Goal: Task Accomplishment & Management: Manage account settings

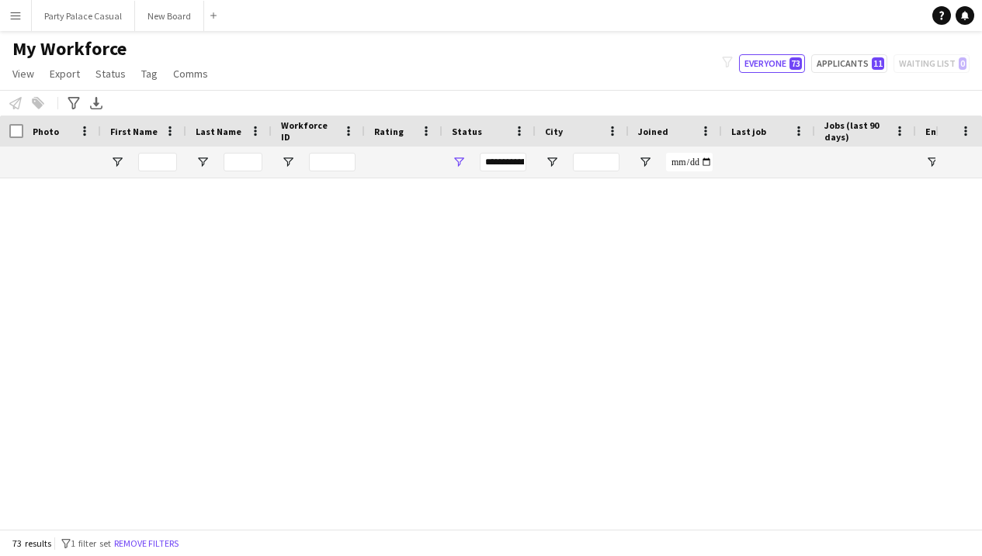
scroll to position [1996, 0]
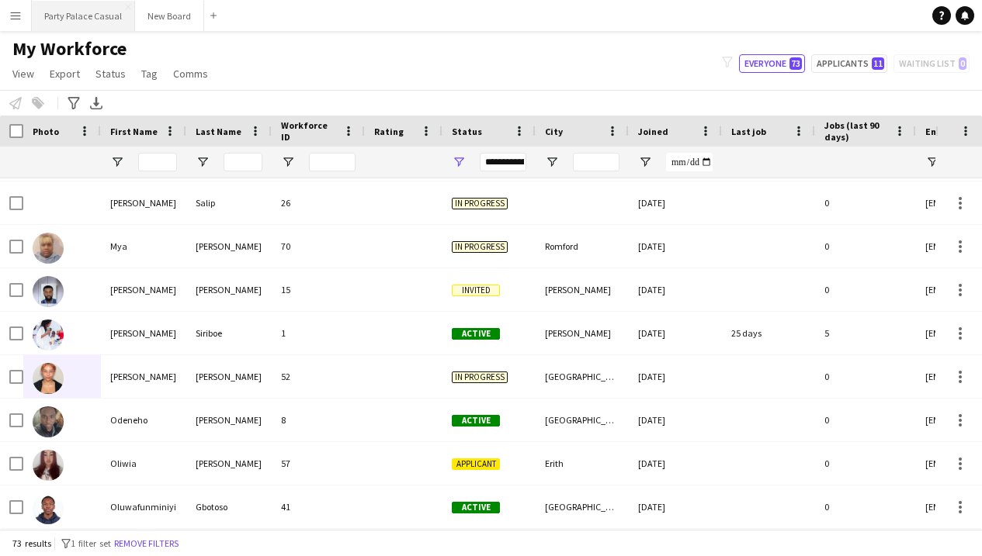
click at [82, 21] on button "Party Palace Casual Close" at bounding box center [83, 16] width 103 height 30
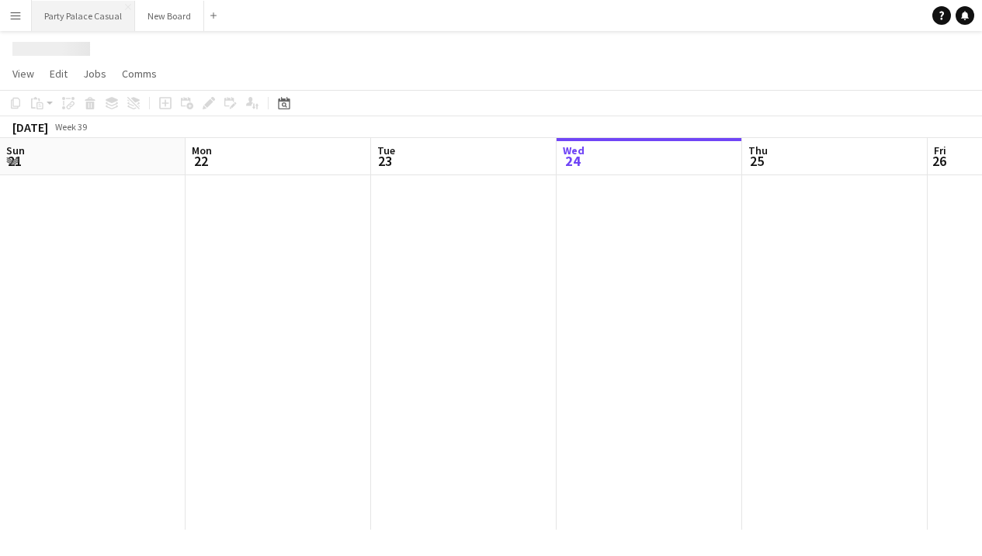
scroll to position [0, 371]
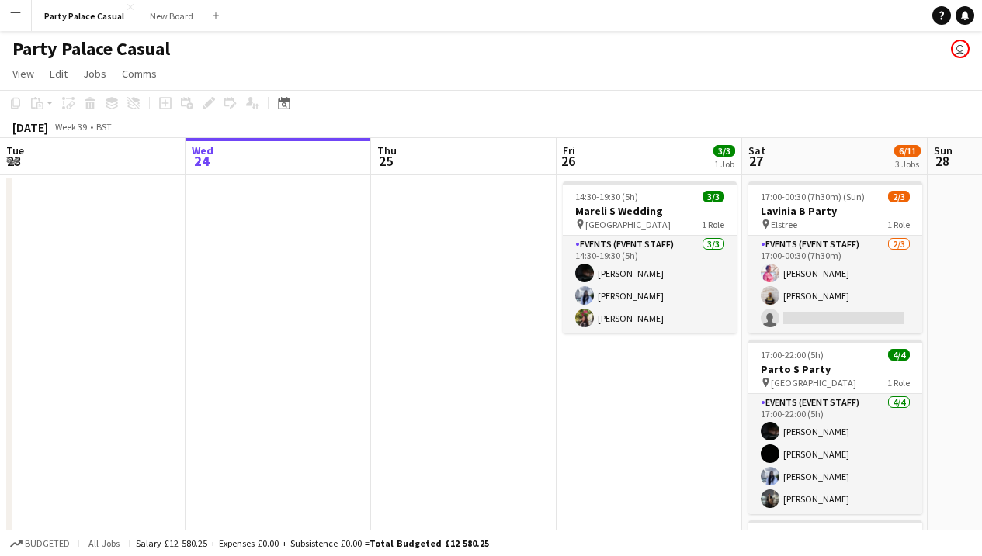
click at [19, 10] on app-icon "Menu" at bounding box center [15, 15] width 12 height 12
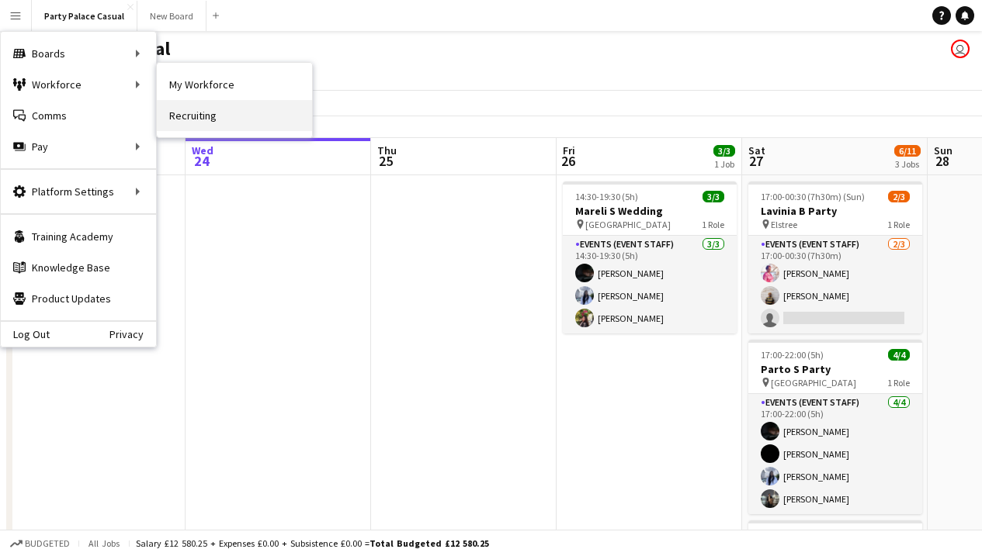
click at [199, 113] on link "Recruiting" at bounding box center [234, 115] width 155 height 31
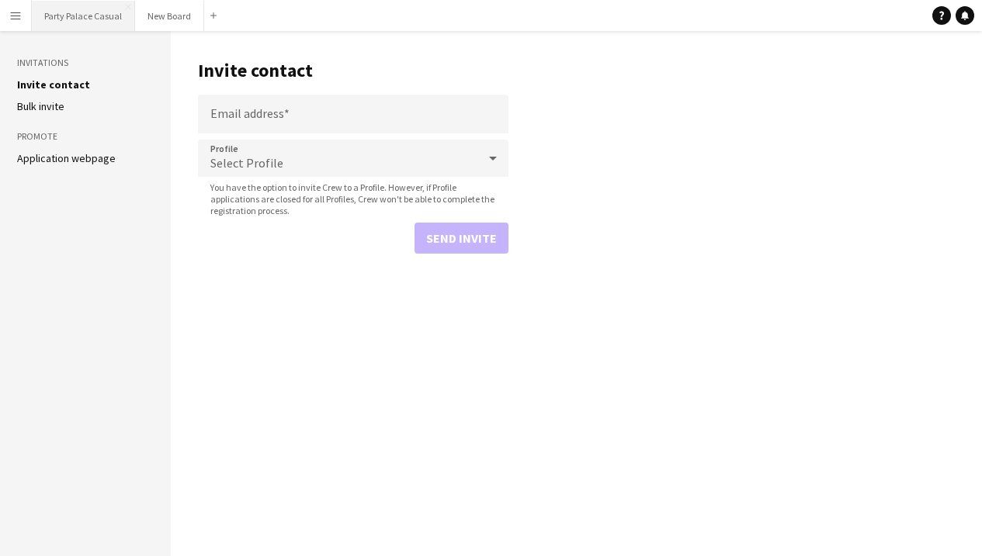
click at [85, 9] on button "Party Palace Casual Close" at bounding box center [83, 16] width 103 height 30
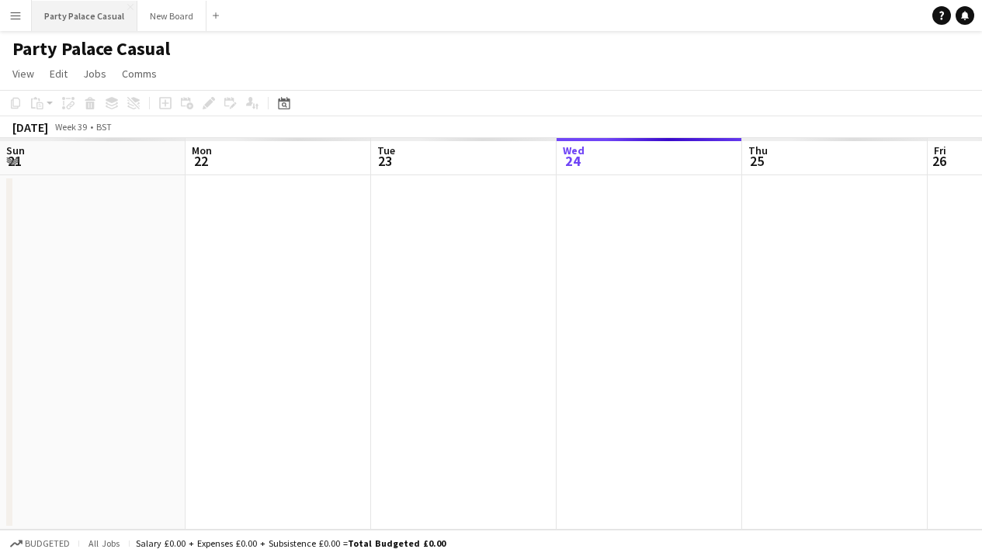
scroll to position [0, 371]
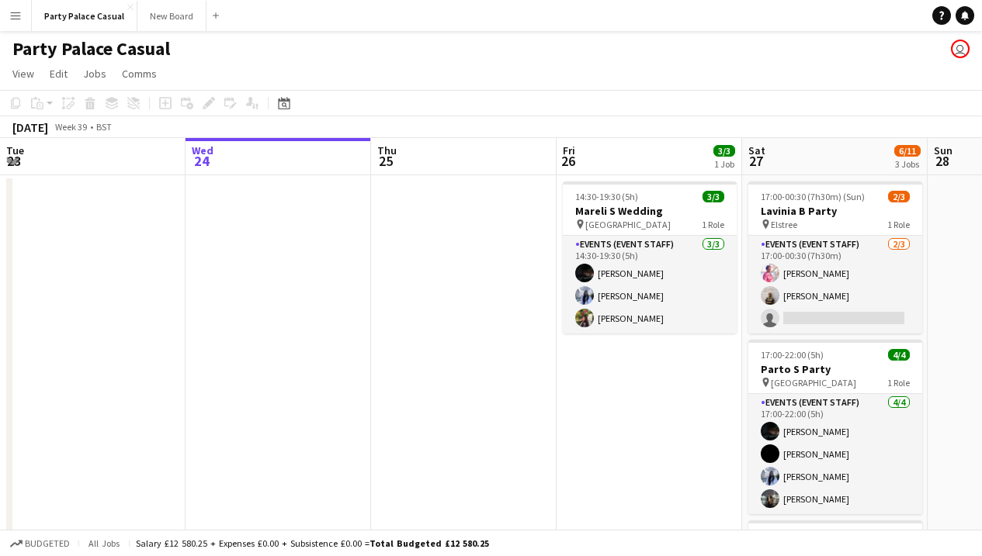
click at [14, 21] on app-icon "Menu" at bounding box center [15, 15] width 12 height 12
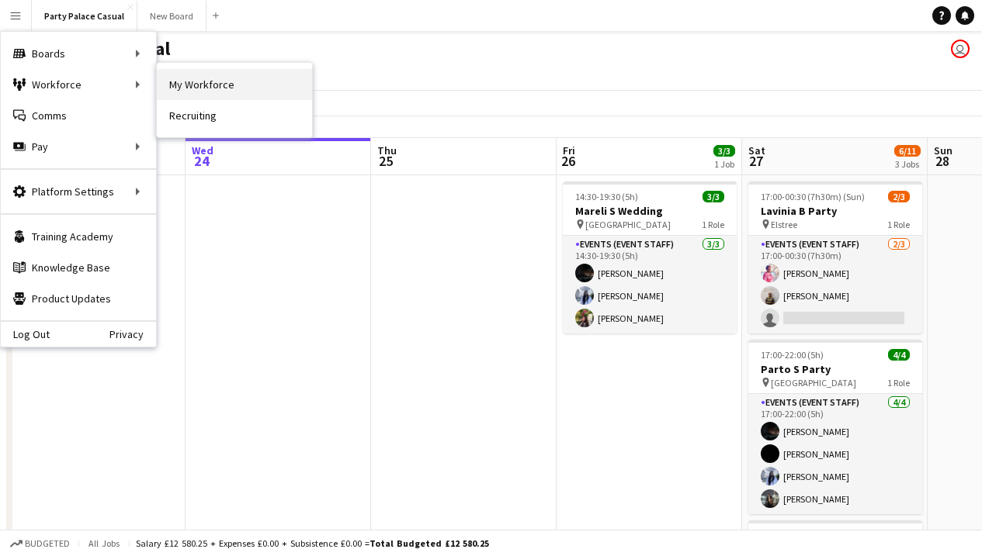
click at [193, 91] on link "My Workforce" at bounding box center [234, 84] width 155 height 31
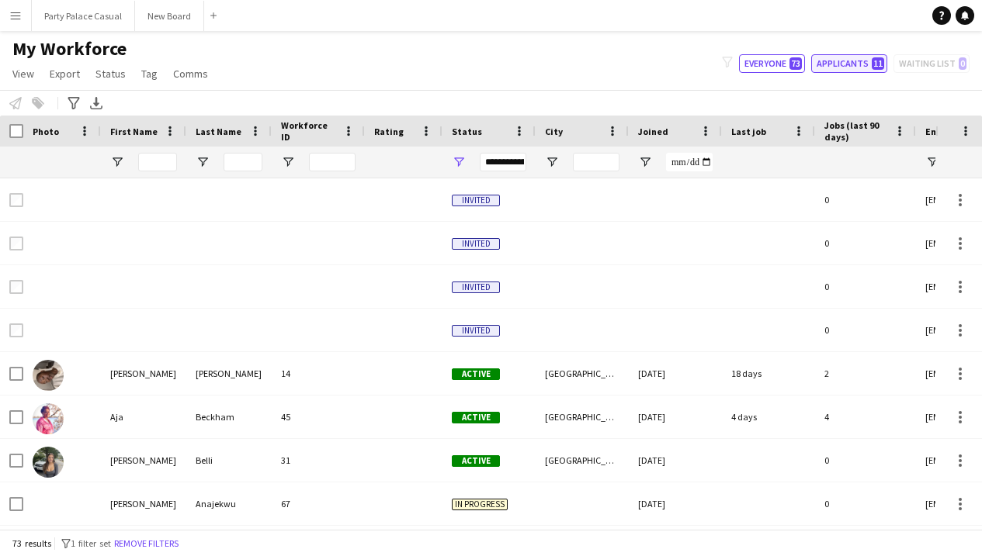
click at [848, 61] on button "Applicants 11" at bounding box center [849, 63] width 76 height 19
type input "**********"
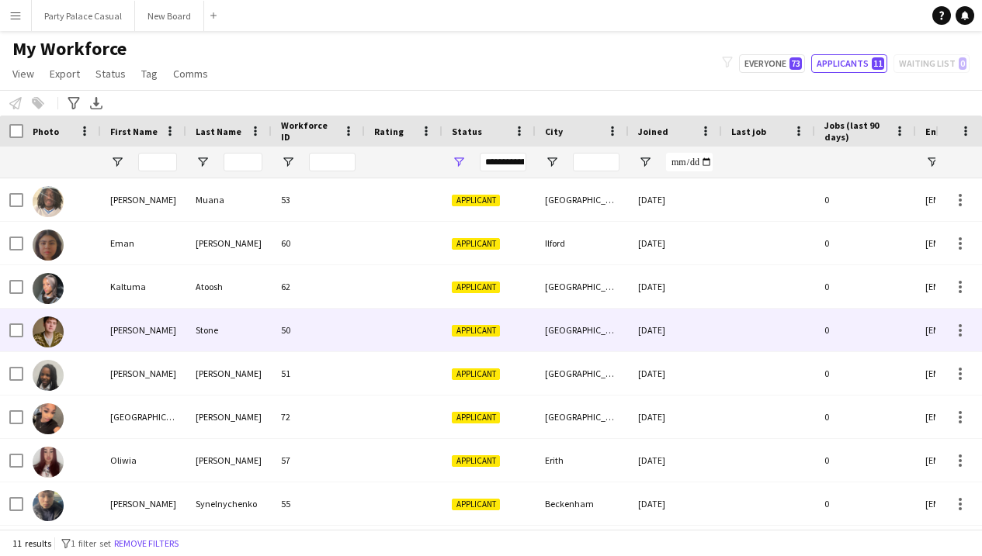
click at [118, 335] on div "[PERSON_NAME]" at bounding box center [143, 330] width 85 height 43
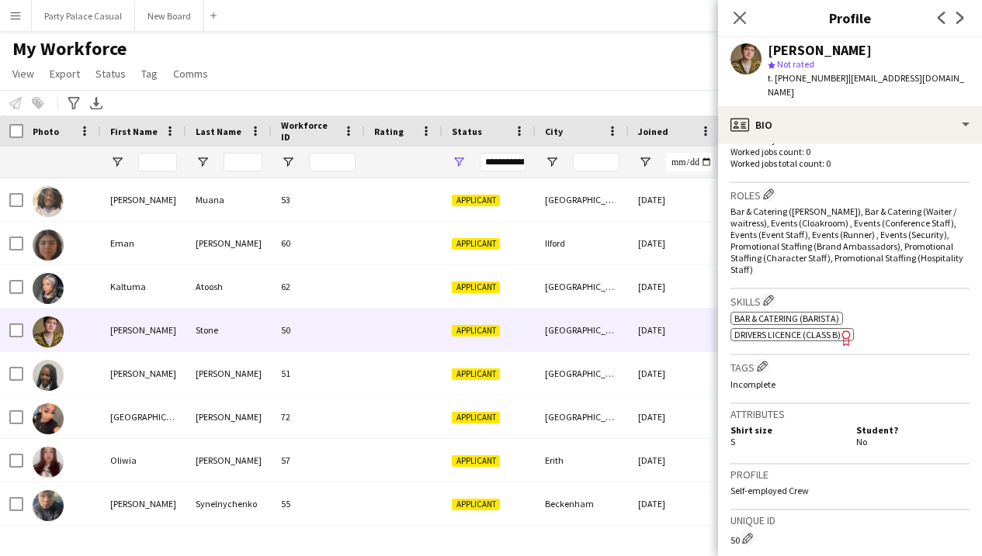
scroll to position [435, 0]
click at [735, 24] on icon "Close pop-in" at bounding box center [739, 17] width 15 height 15
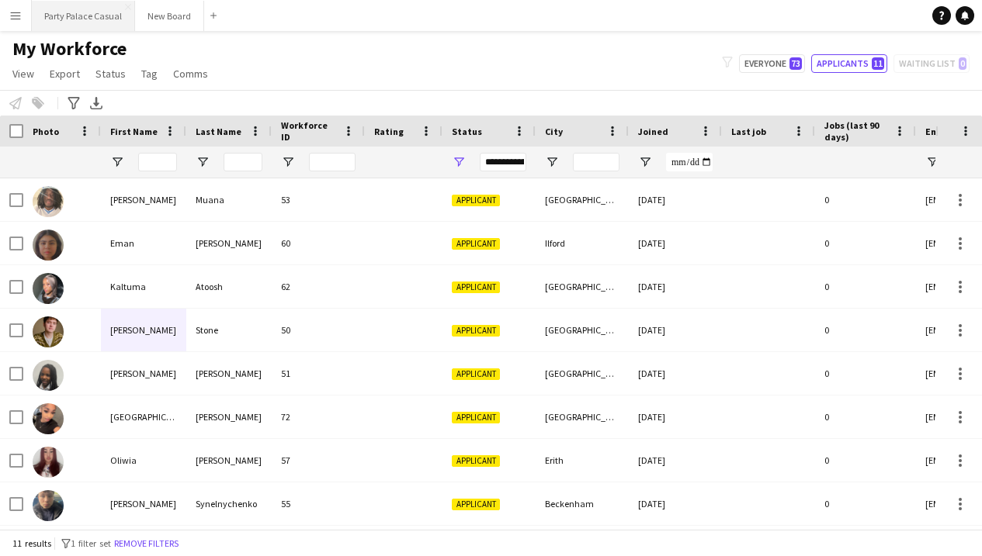
click at [92, 20] on button "Party Palace Casual Close" at bounding box center [83, 16] width 103 height 30
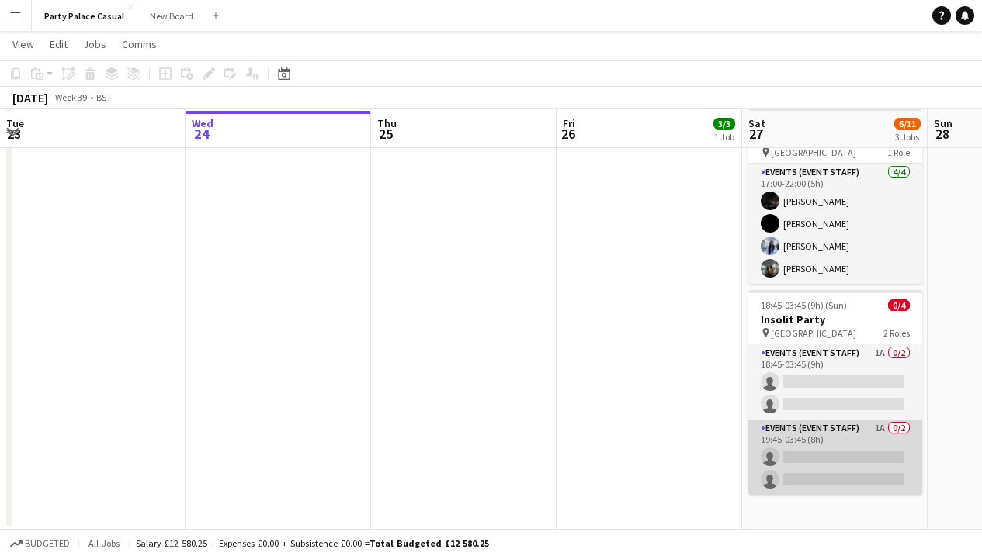
scroll to position [229, 0]
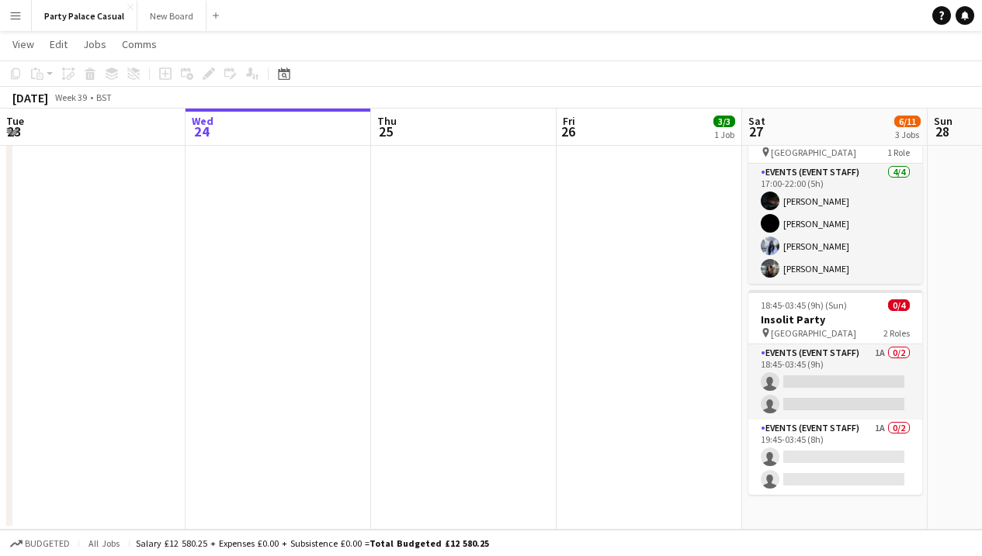
click at [19, 20] on app-icon "Menu" at bounding box center [15, 15] width 12 height 12
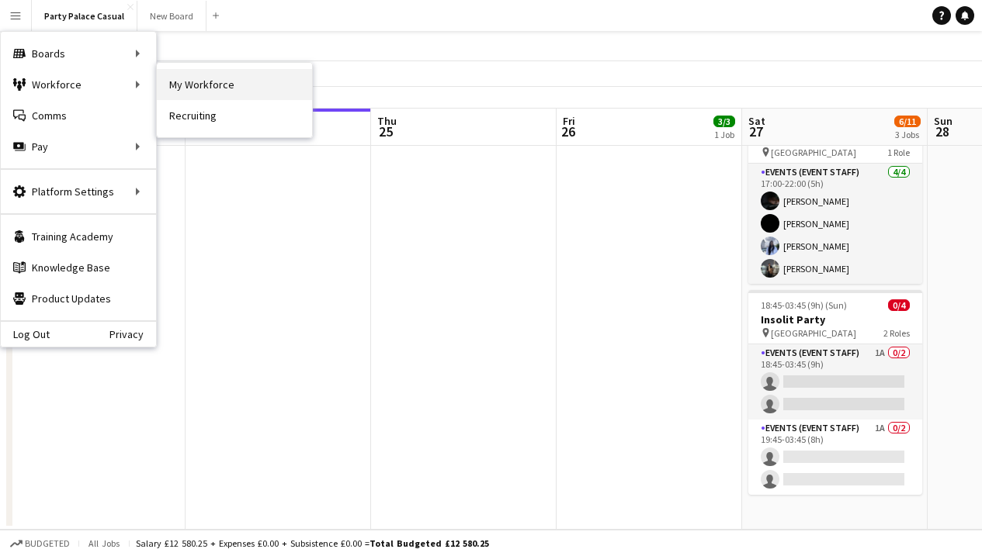
click at [185, 90] on link "My Workforce" at bounding box center [234, 84] width 155 height 31
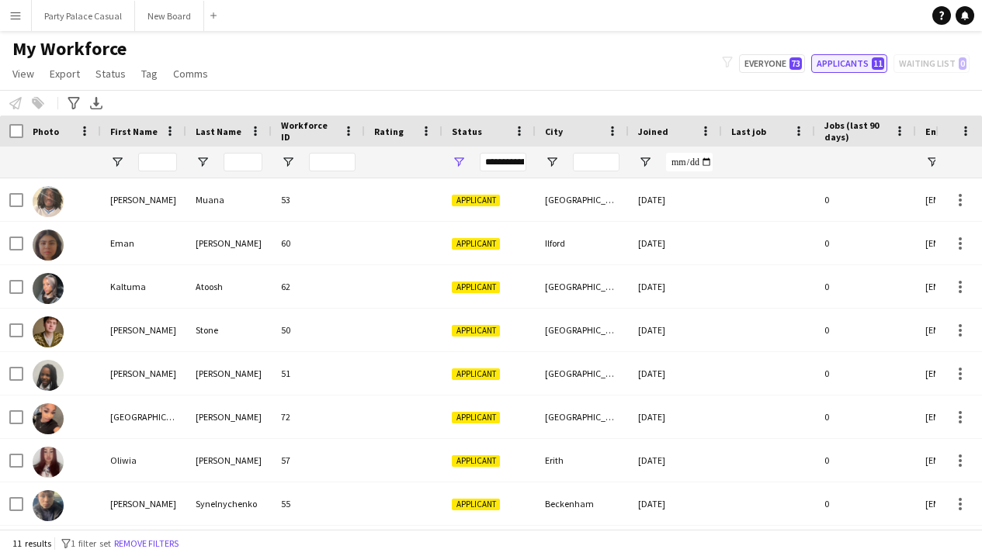
click at [848, 68] on button "Applicants 11" at bounding box center [849, 63] width 76 height 19
click at [848, 63] on button "Applicants 11" at bounding box center [849, 63] width 76 height 19
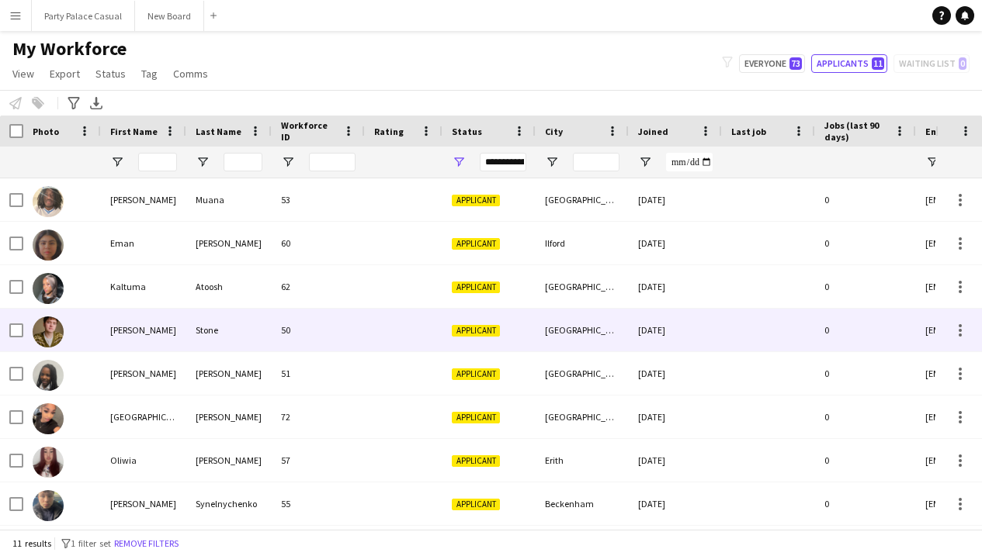
click at [698, 331] on div "[DATE]" at bounding box center [675, 330] width 93 height 43
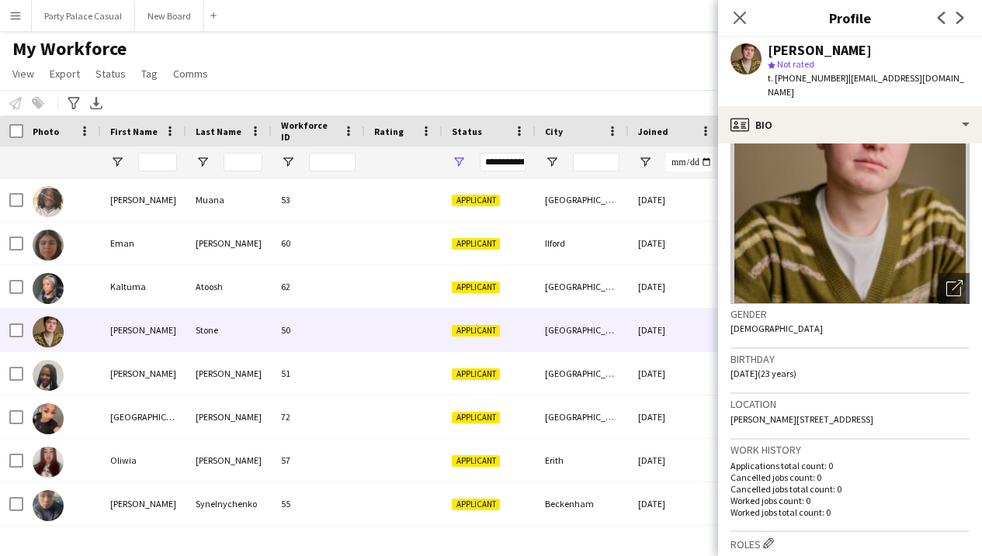
scroll to position [100, 0]
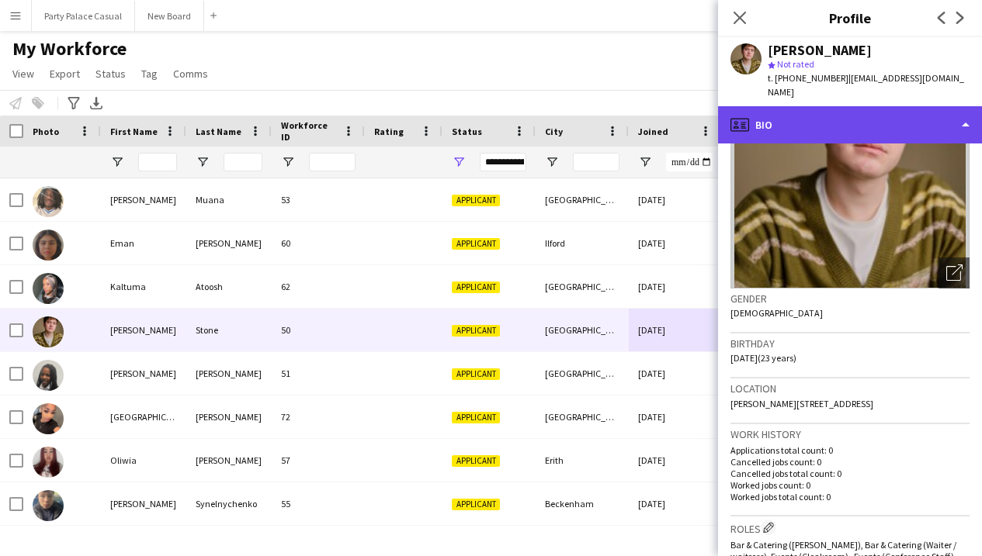
click at [929, 112] on div "profile Bio" at bounding box center [850, 124] width 264 height 37
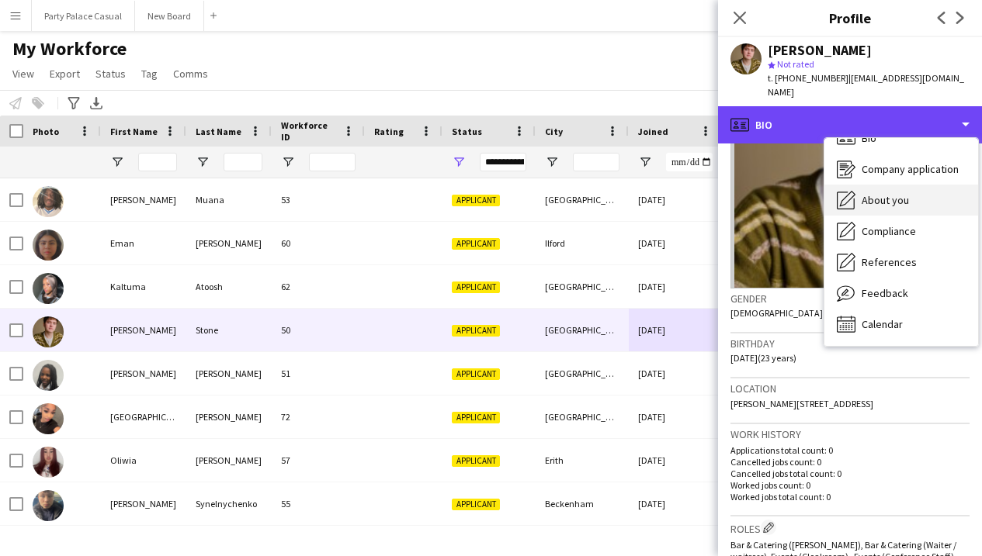
scroll to position [22, 0]
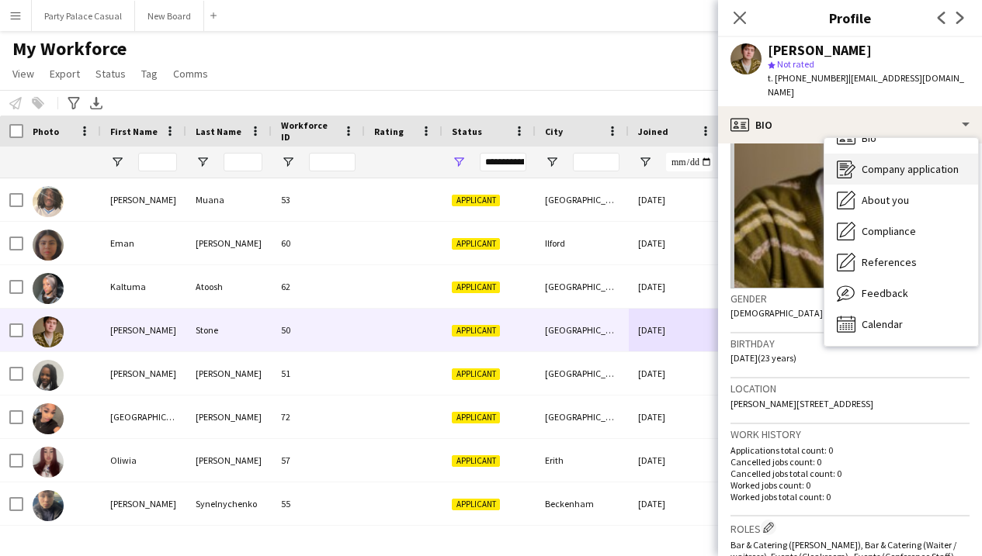
click at [912, 162] on span "Company application" at bounding box center [909, 169] width 97 height 14
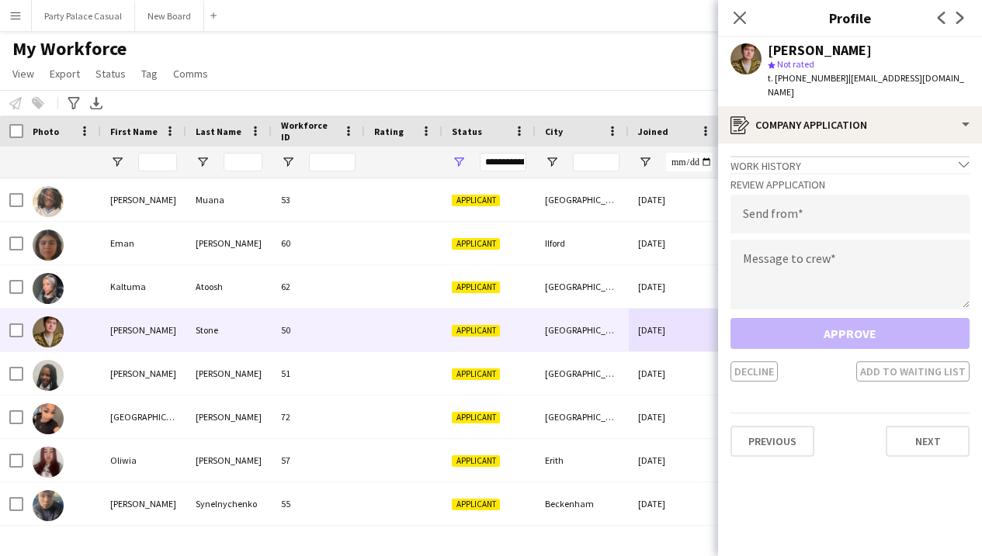
click at [843, 173] on div "Review Application Send from Message to crew Approve Decline Add to waiting list" at bounding box center [849, 277] width 239 height 209
click at [834, 264] on textarea at bounding box center [849, 275] width 239 height 70
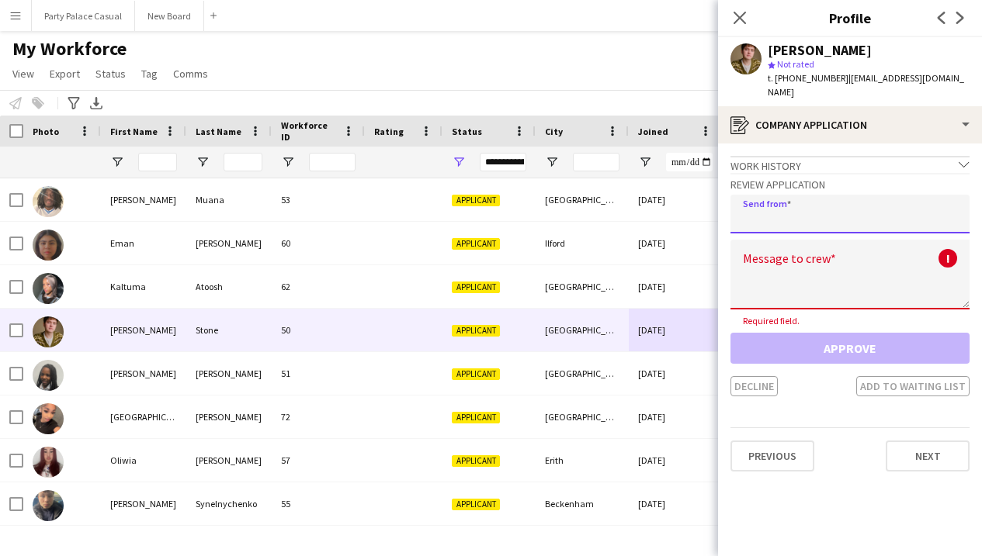
click at [833, 206] on input "email" at bounding box center [849, 214] width 239 height 39
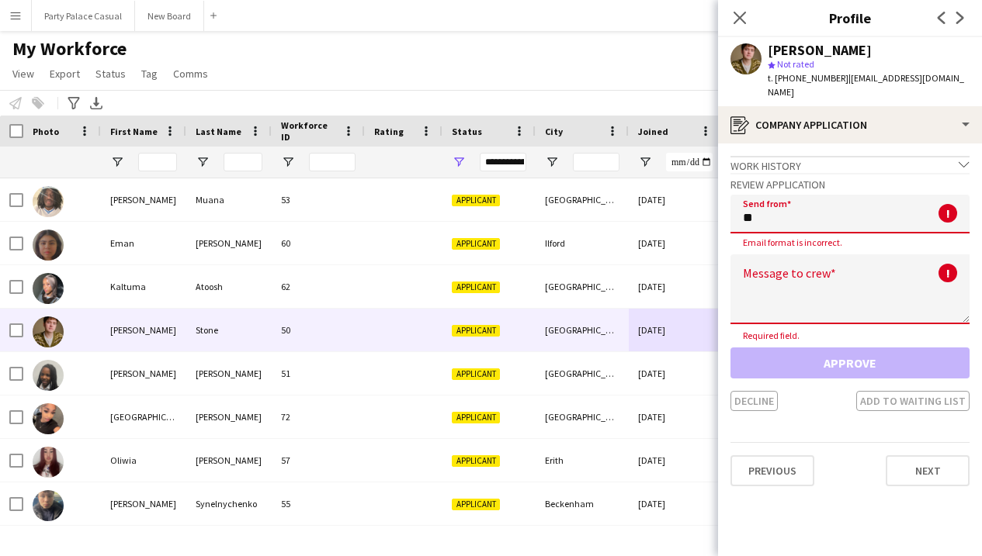
type input "*"
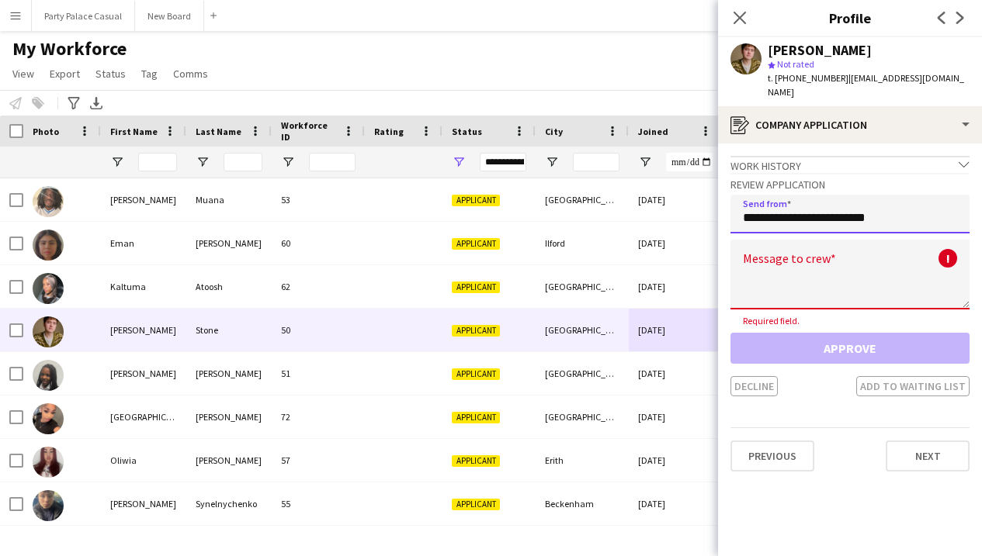
type input "**********"
type textarea "*"
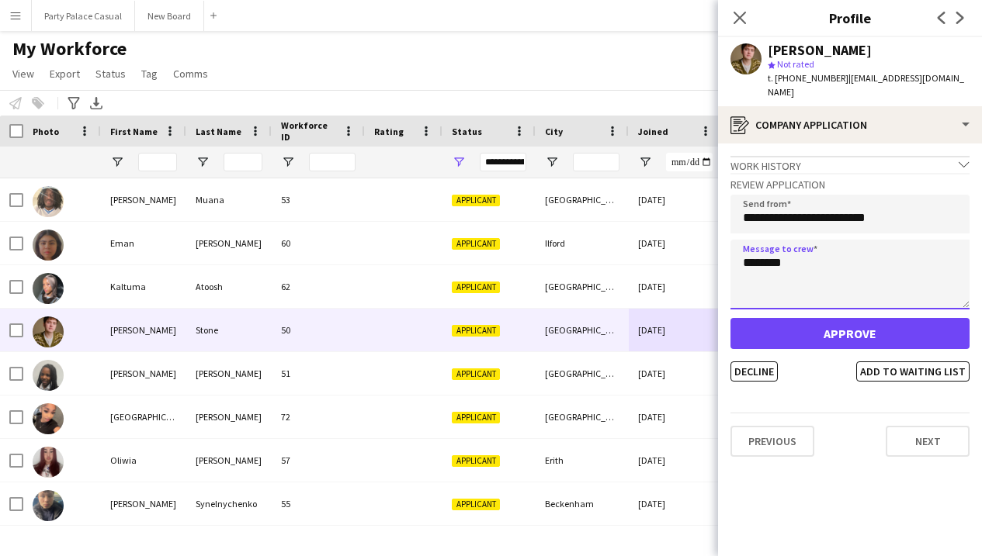
type textarea "********"
click at [874, 320] on button "Approve" at bounding box center [849, 333] width 239 height 31
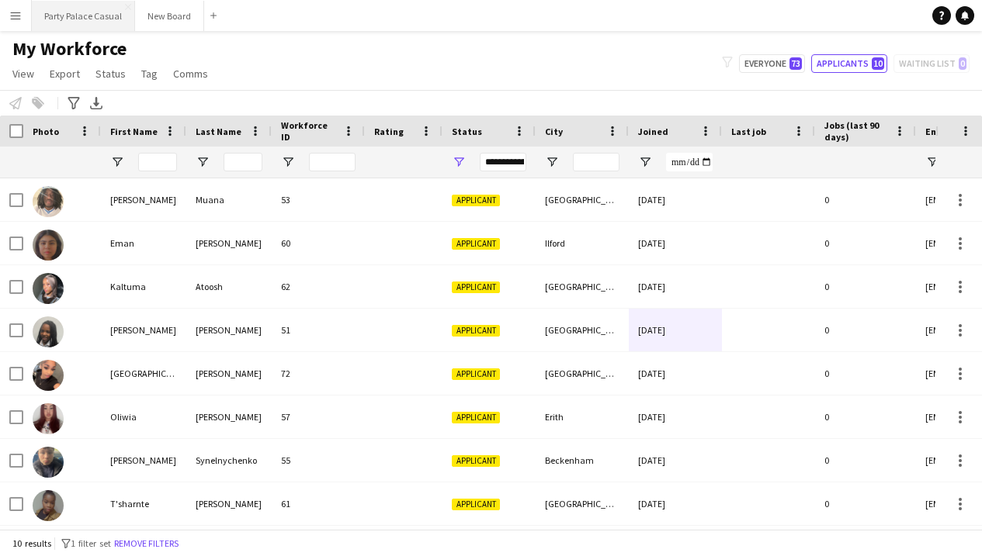
click at [76, 16] on button "Party Palace Casual Close" at bounding box center [83, 16] width 103 height 30
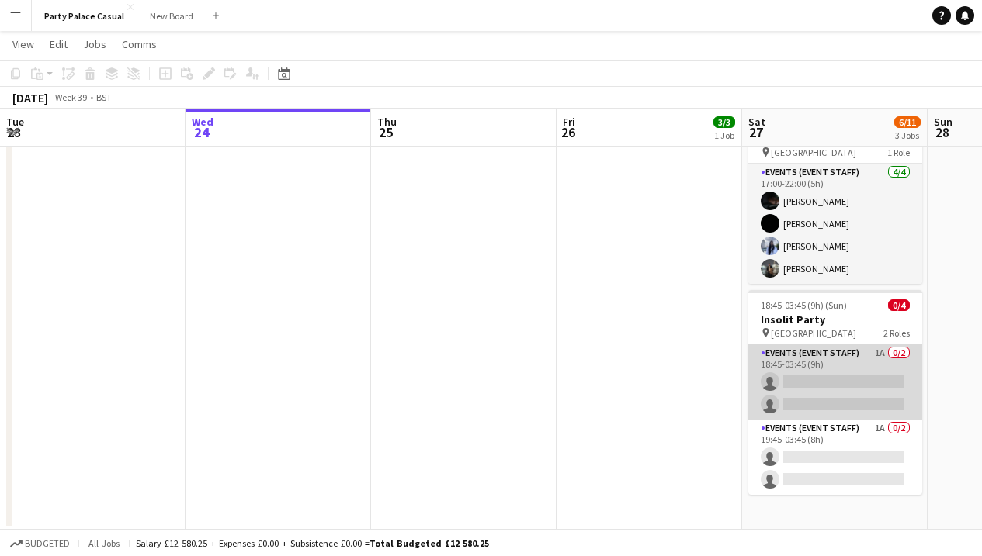
scroll to position [229, 0]
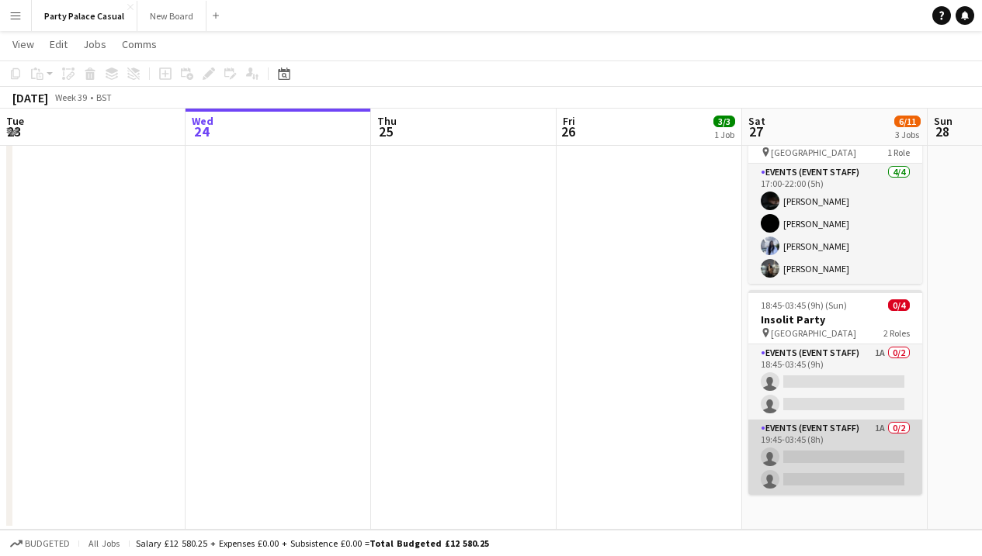
click at [840, 454] on app-card-role "Events (Event Staff) 1A 0/2 19:45-03:45 (8h) single-neutral-actions single-neut…" at bounding box center [835, 457] width 174 height 75
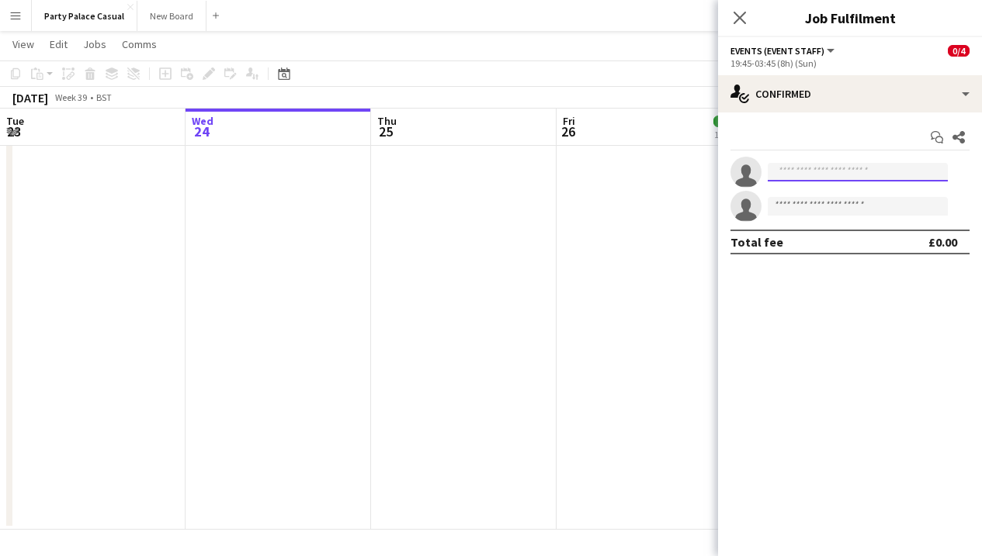
click at [843, 171] on input at bounding box center [857, 172] width 180 height 19
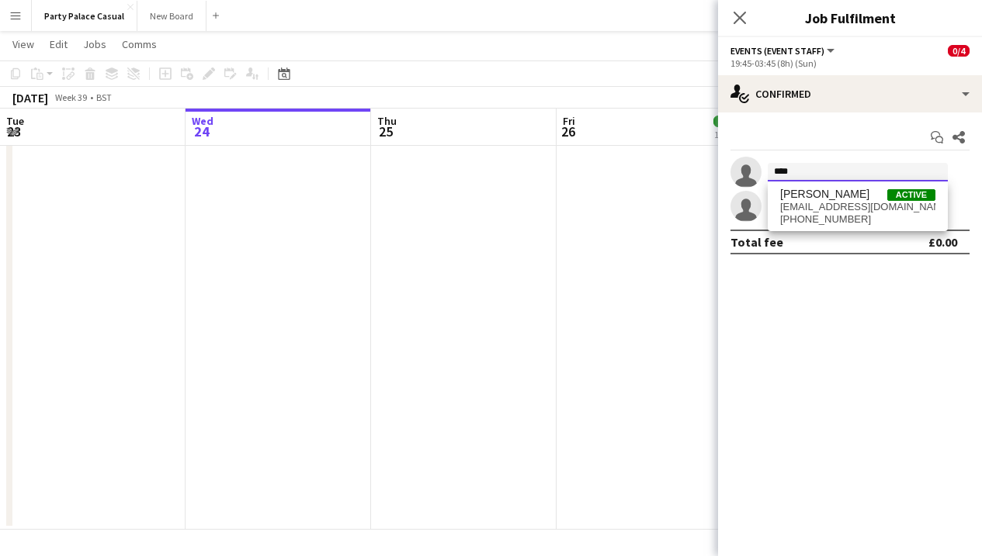
type input "****"
drag, startPoint x: 843, startPoint y: 171, endPoint x: 842, endPoint y: 207, distance: 36.5
click at [842, 207] on span "[EMAIL_ADDRESS][DOMAIN_NAME]" at bounding box center [857, 207] width 155 height 12
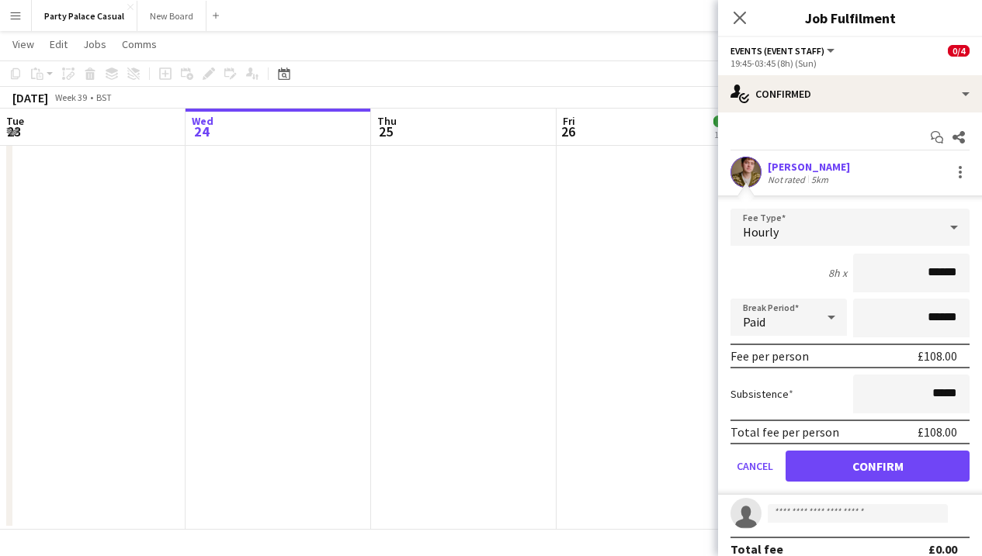
click at [872, 458] on button "Confirm" at bounding box center [877, 466] width 184 height 31
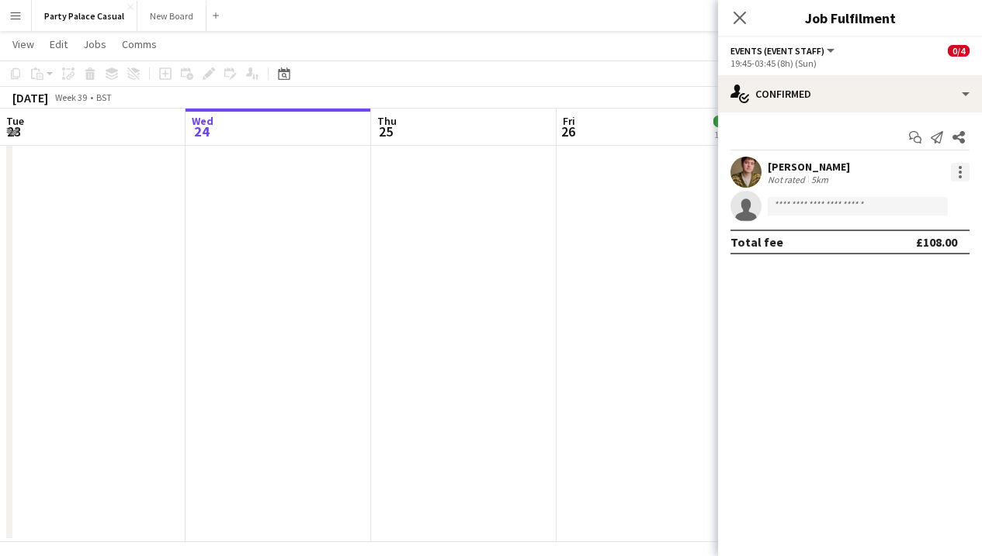
click at [965, 168] on div at bounding box center [960, 172] width 19 height 19
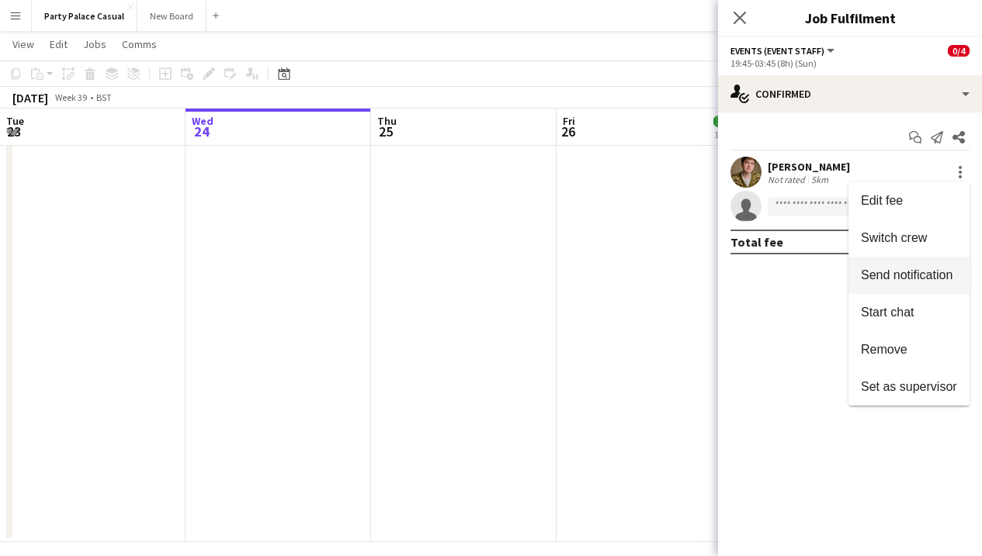
click at [936, 273] on span "Send notification" at bounding box center [907, 274] width 92 height 13
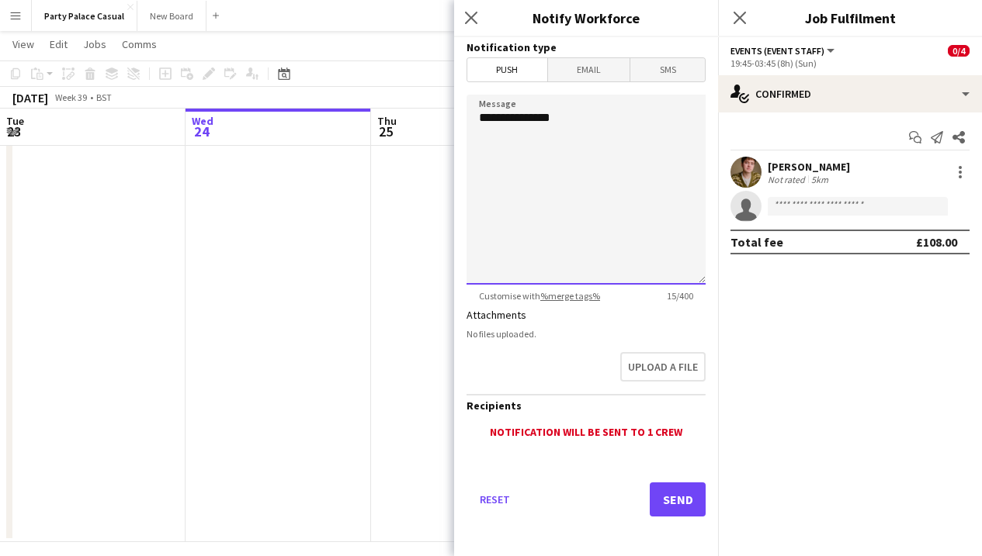
click at [646, 130] on textarea "**********" at bounding box center [585, 190] width 239 height 190
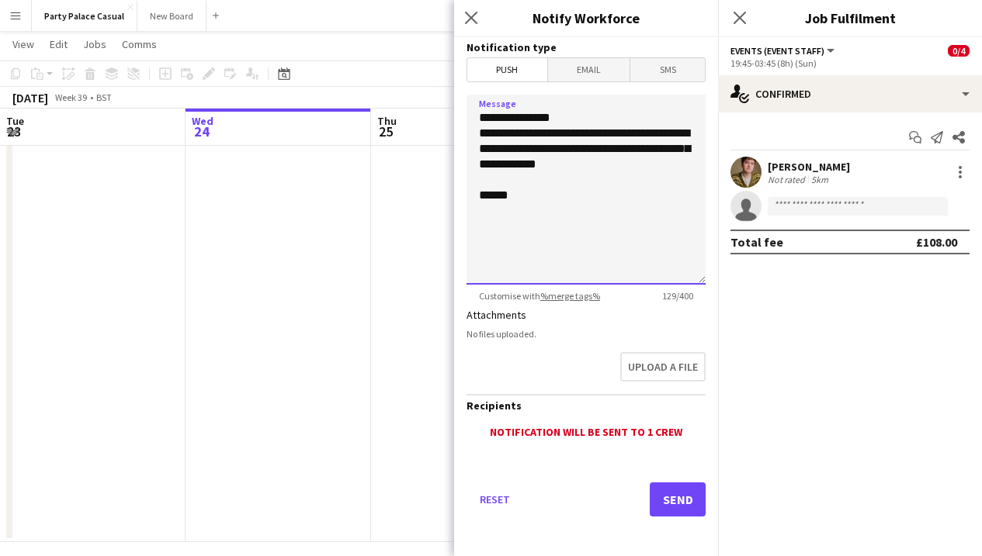
type textarea "**********"
click at [685, 507] on button "Send" at bounding box center [677, 500] width 56 height 34
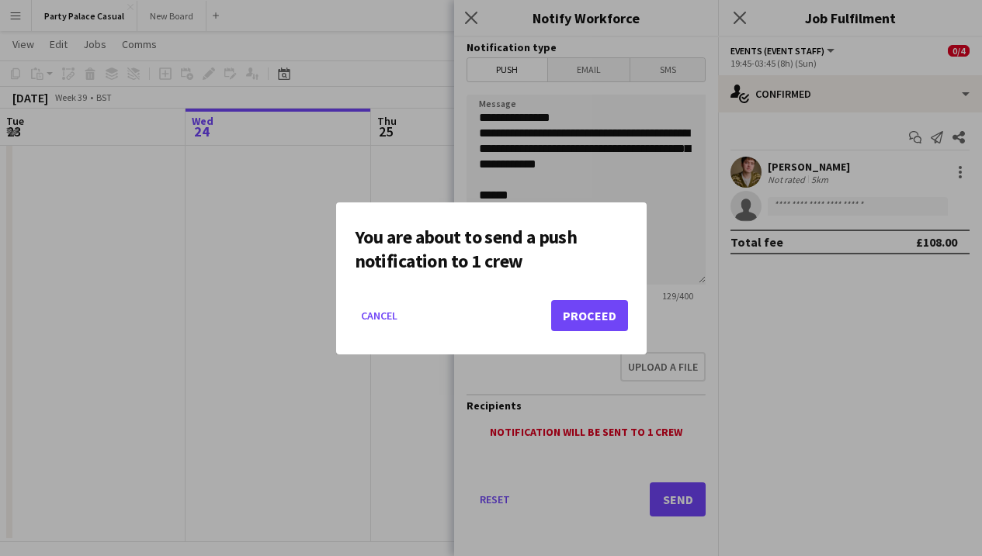
click at [600, 331] on button "Proceed" at bounding box center [589, 315] width 77 height 31
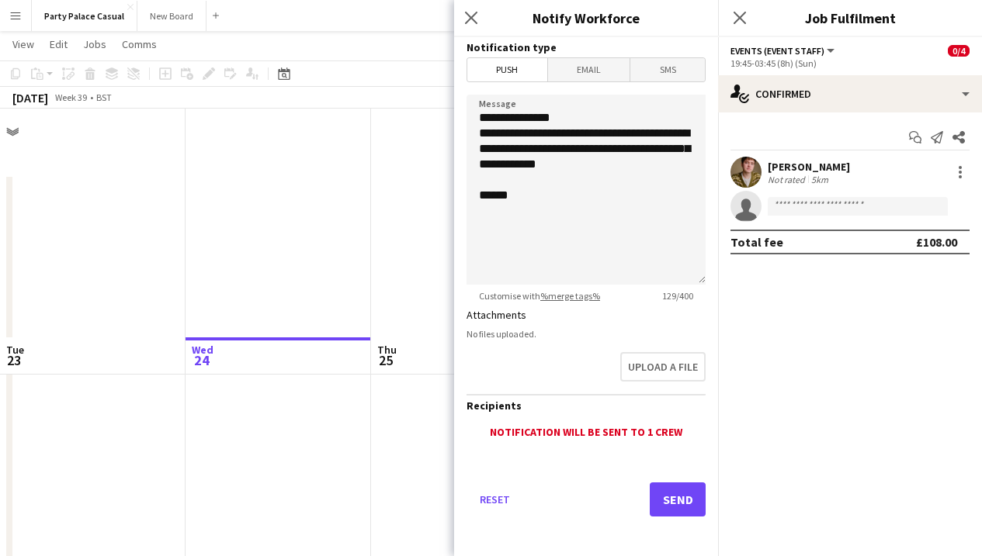
scroll to position [229, 0]
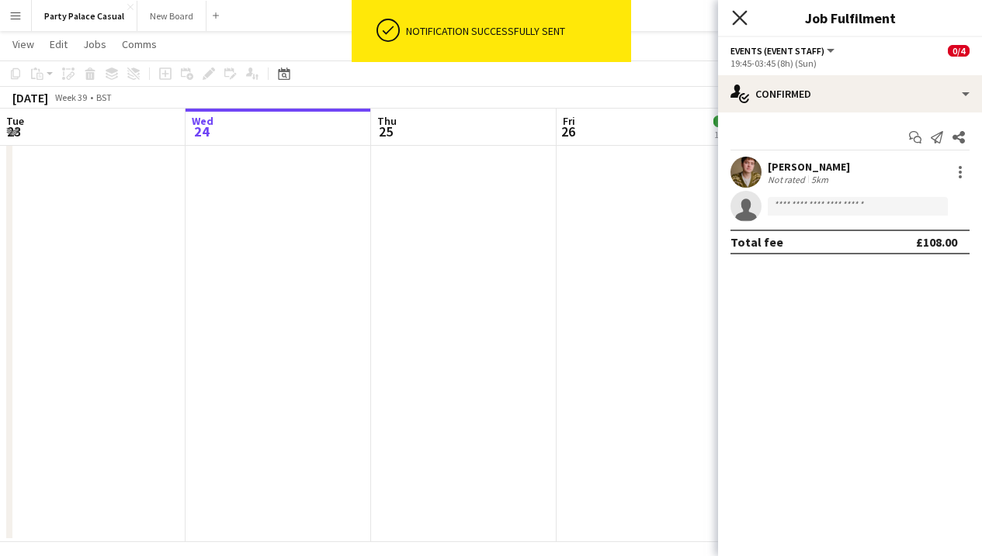
click at [737, 23] on icon "Close pop-in" at bounding box center [739, 17] width 15 height 15
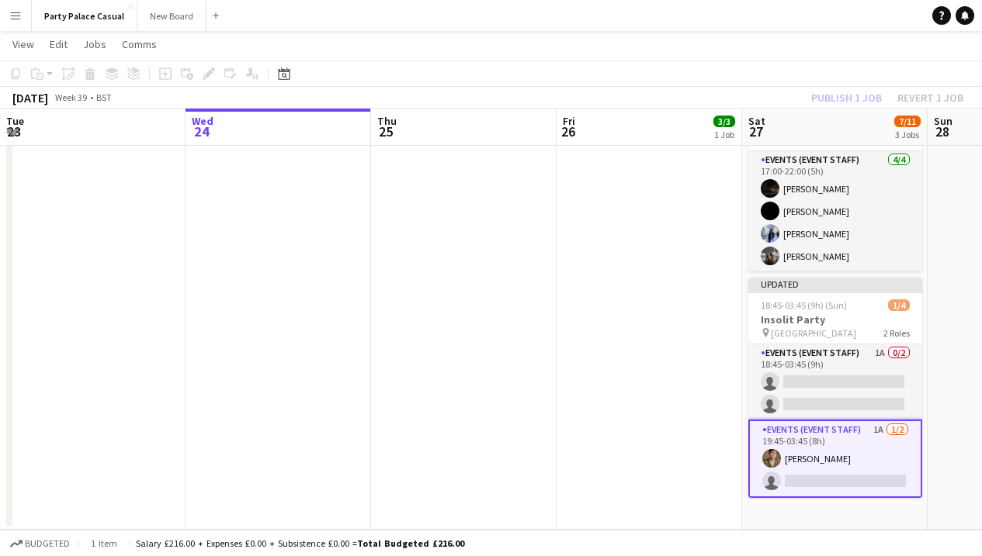
scroll to position [241, 0]
click at [864, 92] on div "Publish 1 job Revert 1 job" at bounding box center [886, 98] width 189 height 20
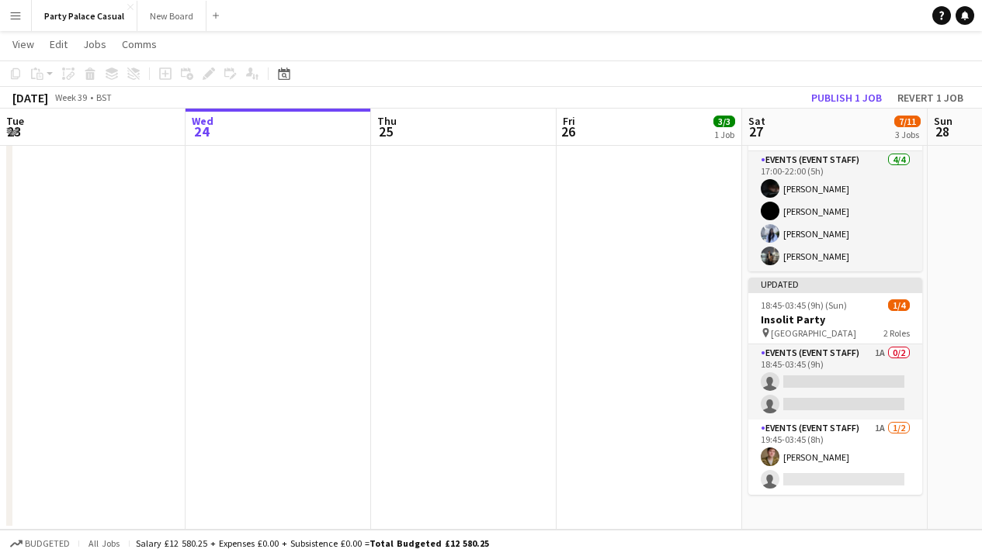
click at [840, 85] on app-toolbar "Copy Paste Paste Command V Paste with crew Command Shift V Paste linked Job [GE…" at bounding box center [491, 74] width 982 height 26
click at [840, 91] on button "Publish 1 job" at bounding box center [846, 98] width 83 height 20
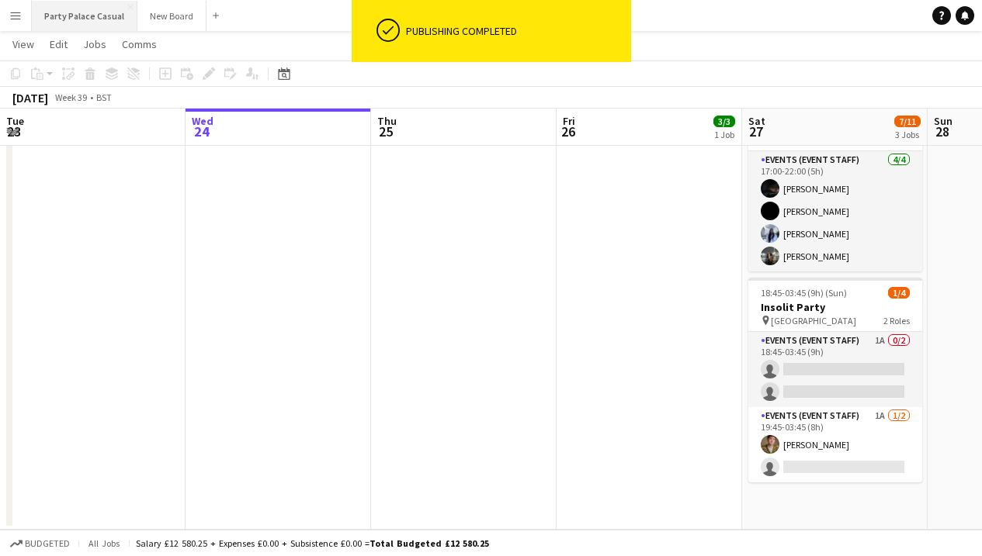
click at [91, 22] on button "Party Palace Casual Close" at bounding box center [85, 16] width 106 height 30
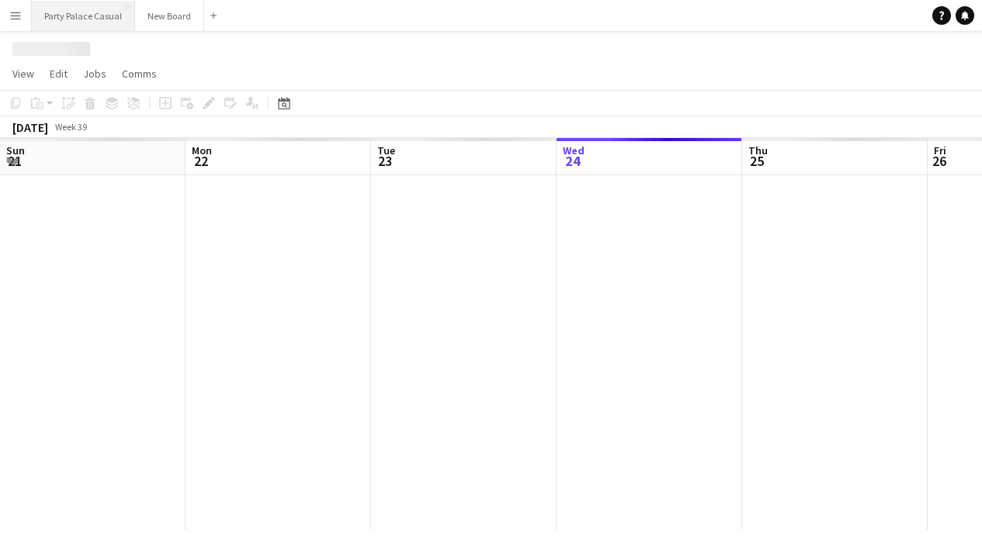
scroll to position [0, 371]
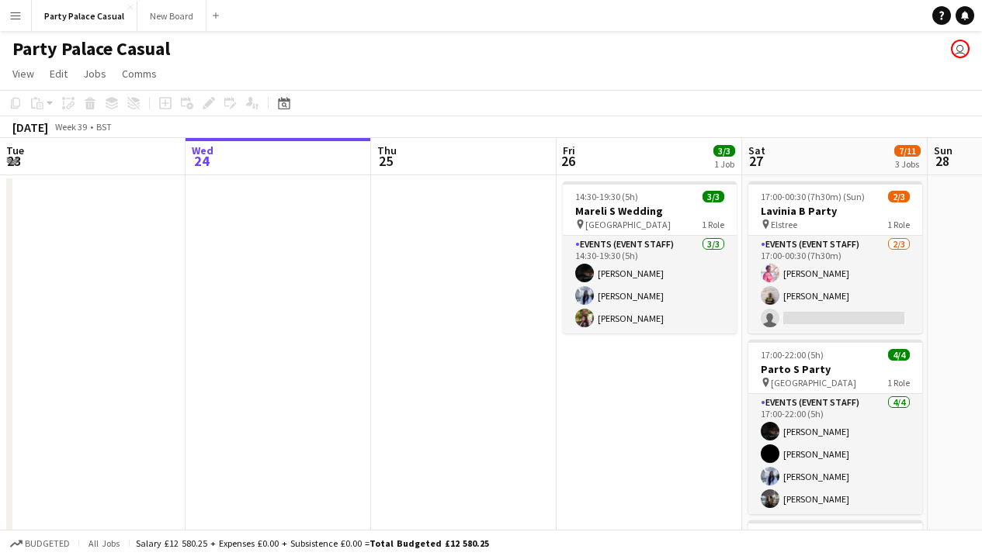
click at [26, 19] on button "Menu" at bounding box center [15, 15] width 31 height 31
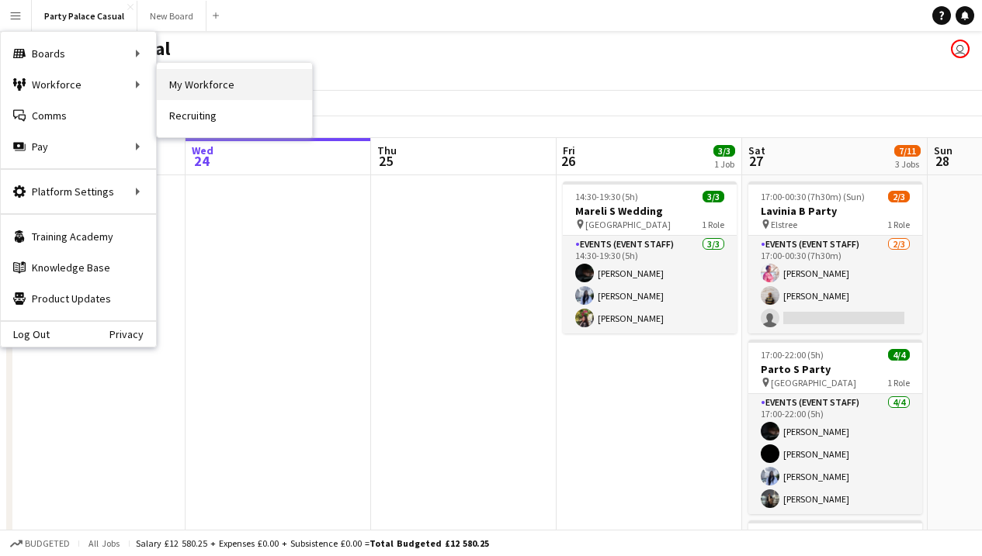
click at [189, 86] on link "My Workforce" at bounding box center [234, 84] width 155 height 31
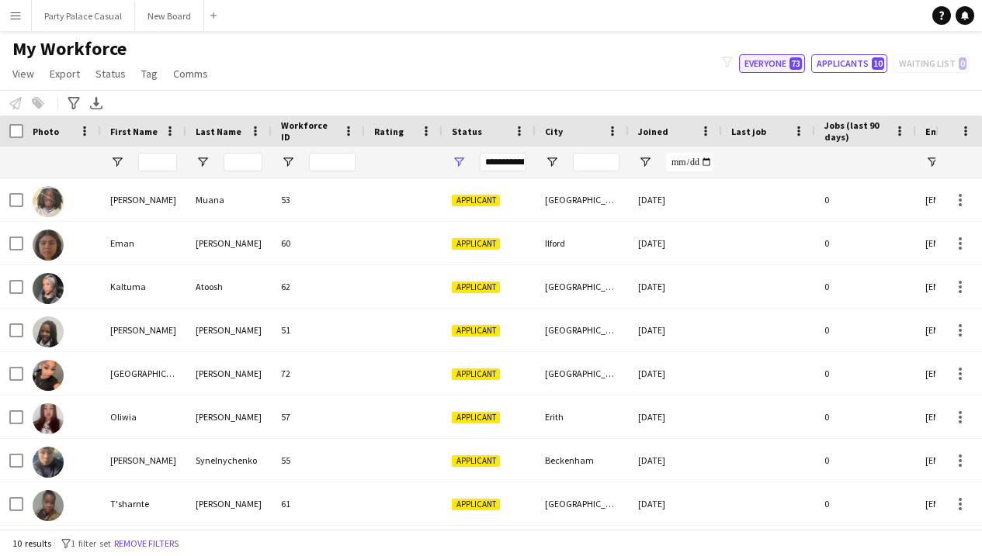
click at [783, 70] on button "Everyone 73" at bounding box center [772, 63] width 66 height 19
type input "**********"
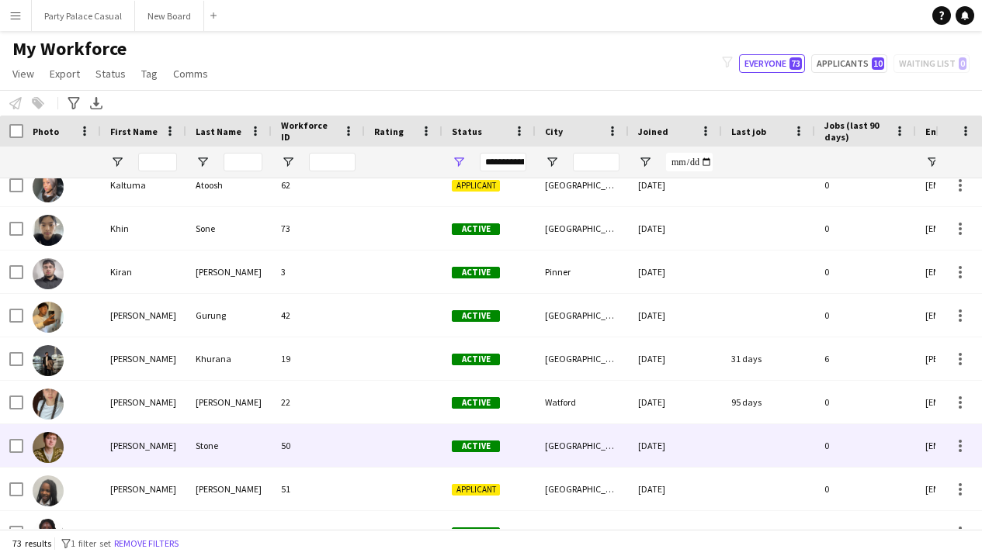
click at [65, 444] on div at bounding box center [62, 445] width 78 height 43
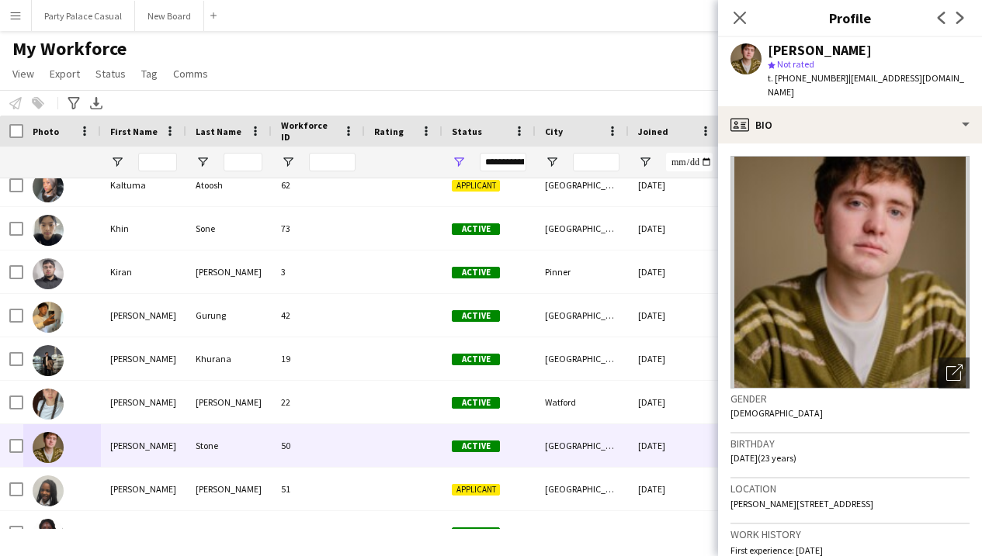
drag, startPoint x: 954, startPoint y: 81, endPoint x: 841, endPoint y: 78, distance: 113.3
click at [841, 78] on div "[PERSON_NAME] star Not rated t. [PHONE_NUMBER] | [EMAIL_ADDRESS][DOMAIN_NAME]" at bounding box center [850, 71] width 264 height 69
copy span "[EMAIL_ADDRESS][DOMAIN_NAME]"
